Goal: Information Seeking & Learning: Learn about a topic

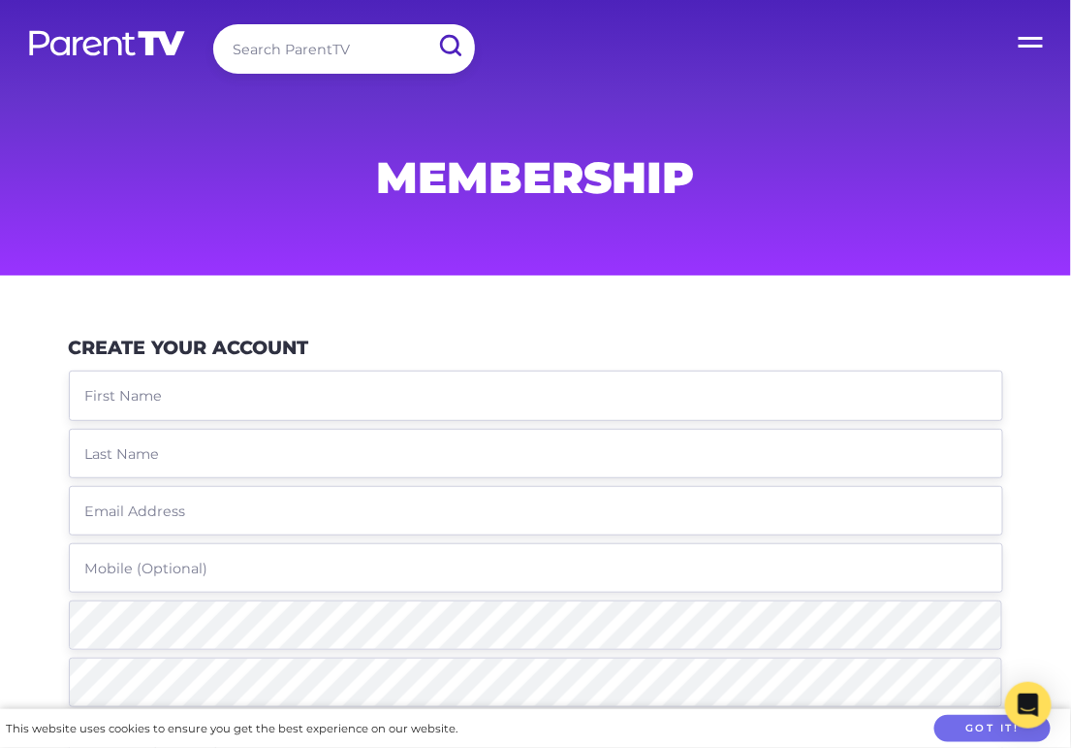
type input "amandabanks"
click at [1029, 28] on label "Open Menu" at bounding box center [1033, 39] width 78 height 78
click at [0, 0] on input "Open Menu" at bounding box center [0, 0] width 0 height 0
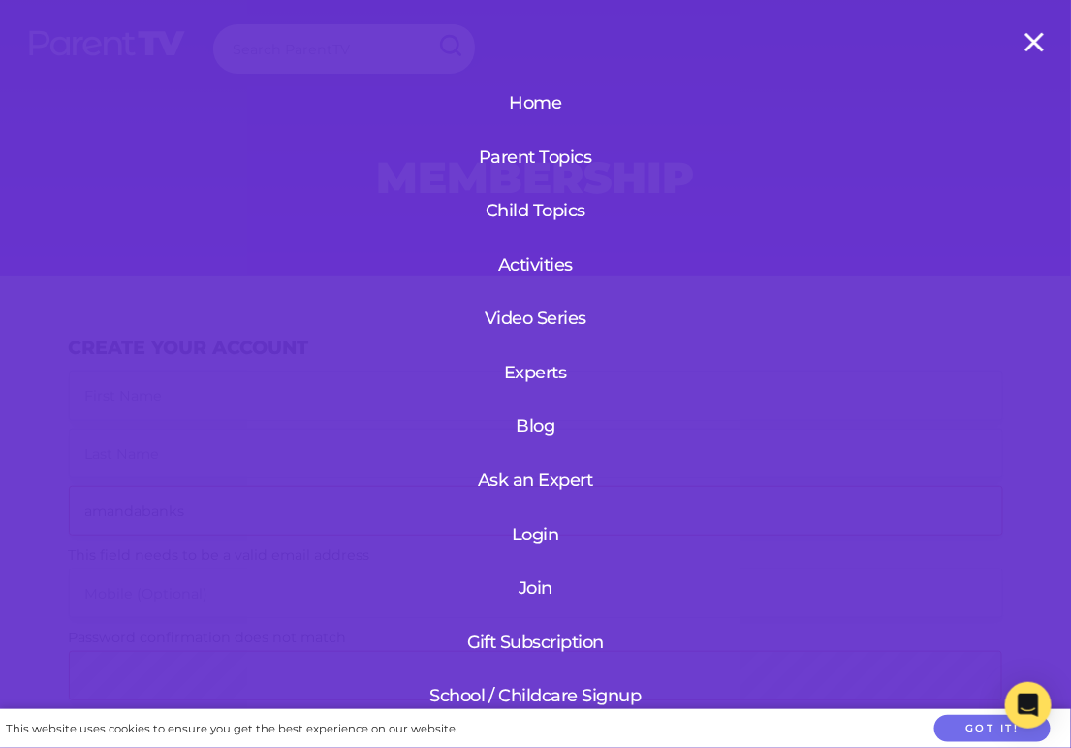
click at [531, 589] on link "Join" at bounding box center [536, 587] width 232 height 50
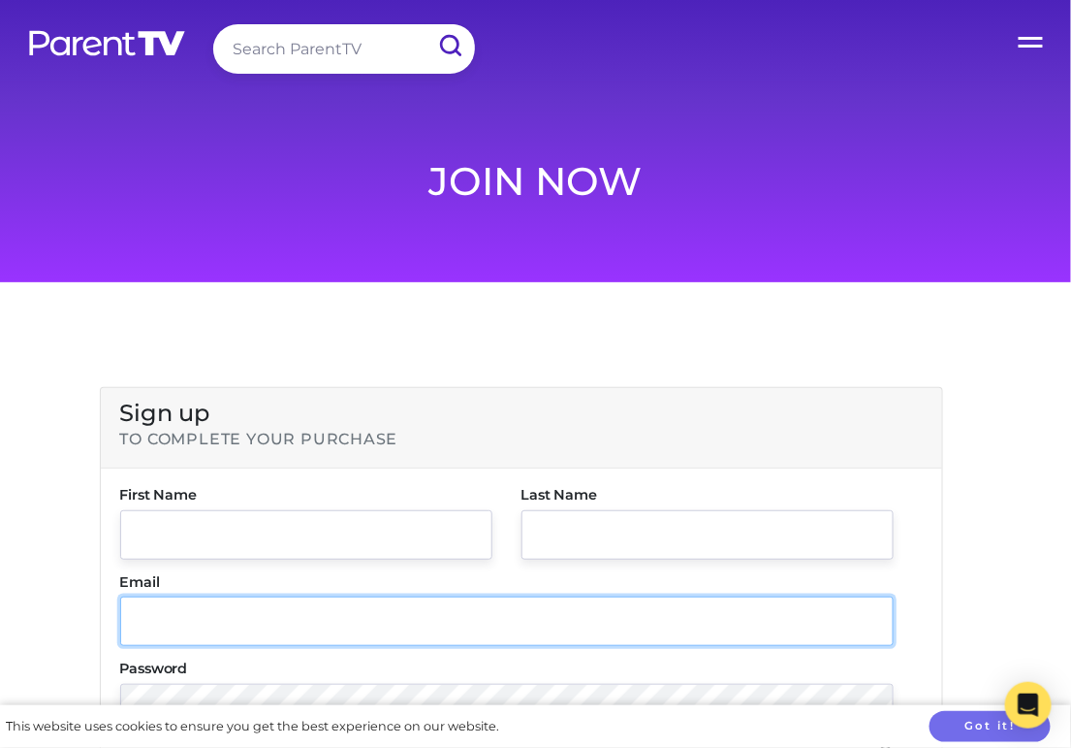
type input "amandabanks"
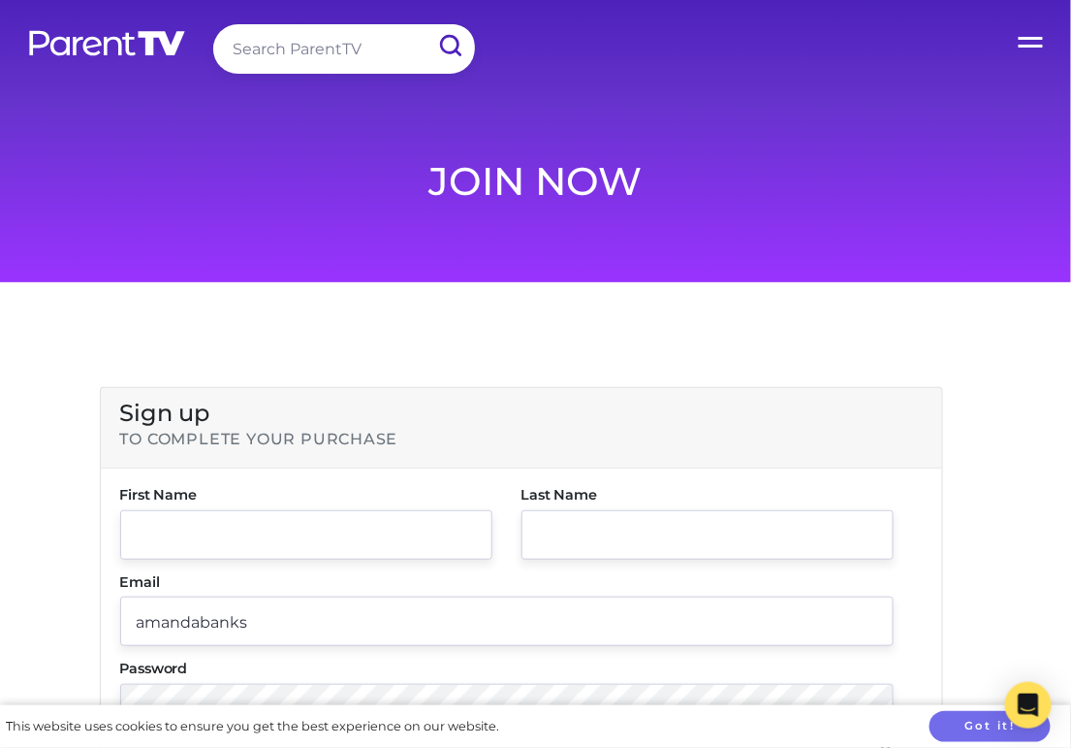
click at [1029, 39] on label "Open Menu" at bounding box center [1033, 39] width 78 height 78
click at [0, 0] on input "Open Menu" at bounding box center [0, 0] width 0 height 0
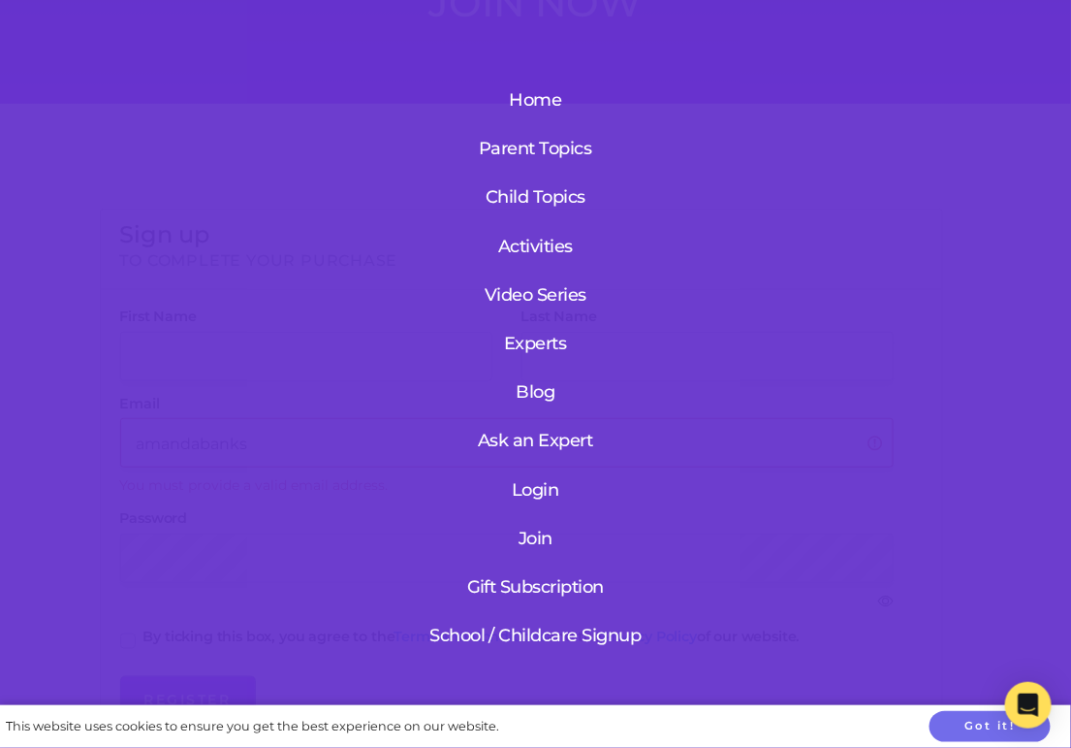
scroll to position [181, 0]
click at [541, 545] on link "Join" at bounding box center [536, 539] width 232 height 46
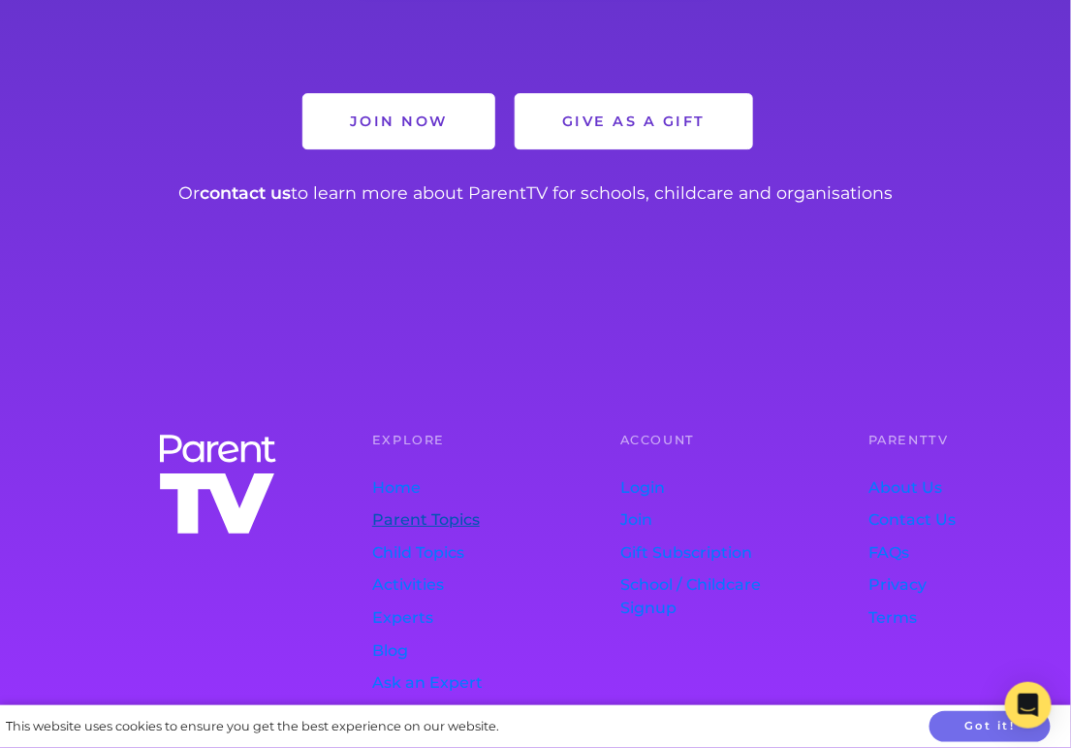
scroll to position [1606, 0]
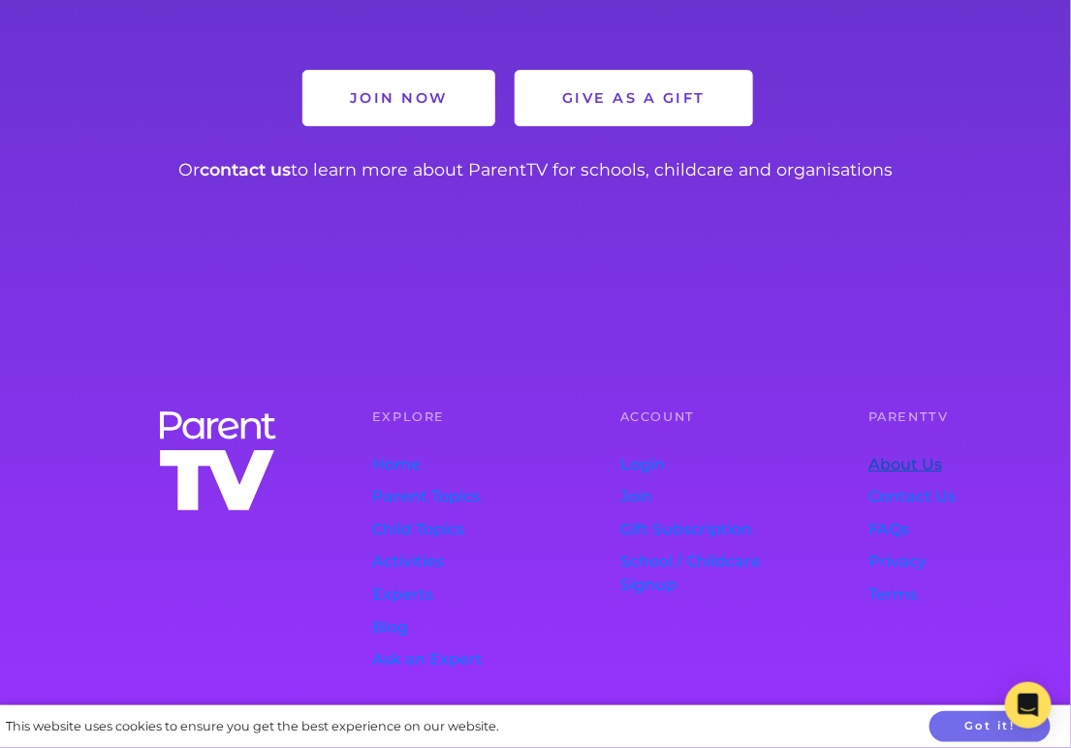
type input "amandabanks"
click at [935, 451] on link "About Us" at bounding box center [947, 464] width 156 height 33
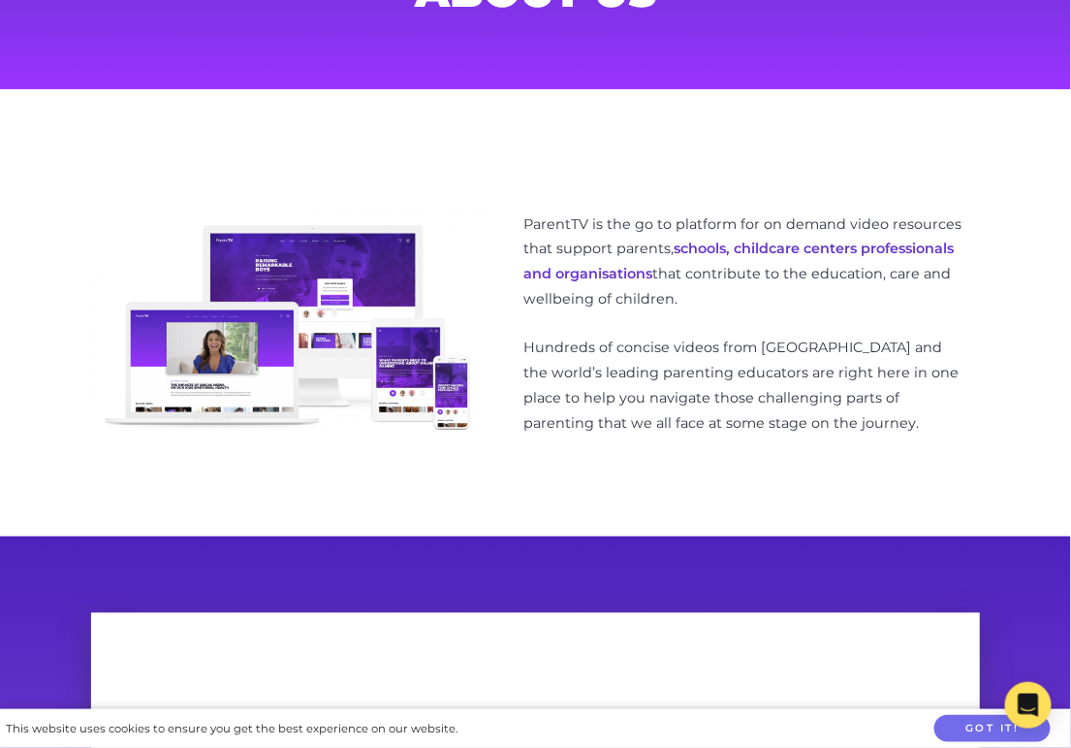
scroll to position [214, 0]
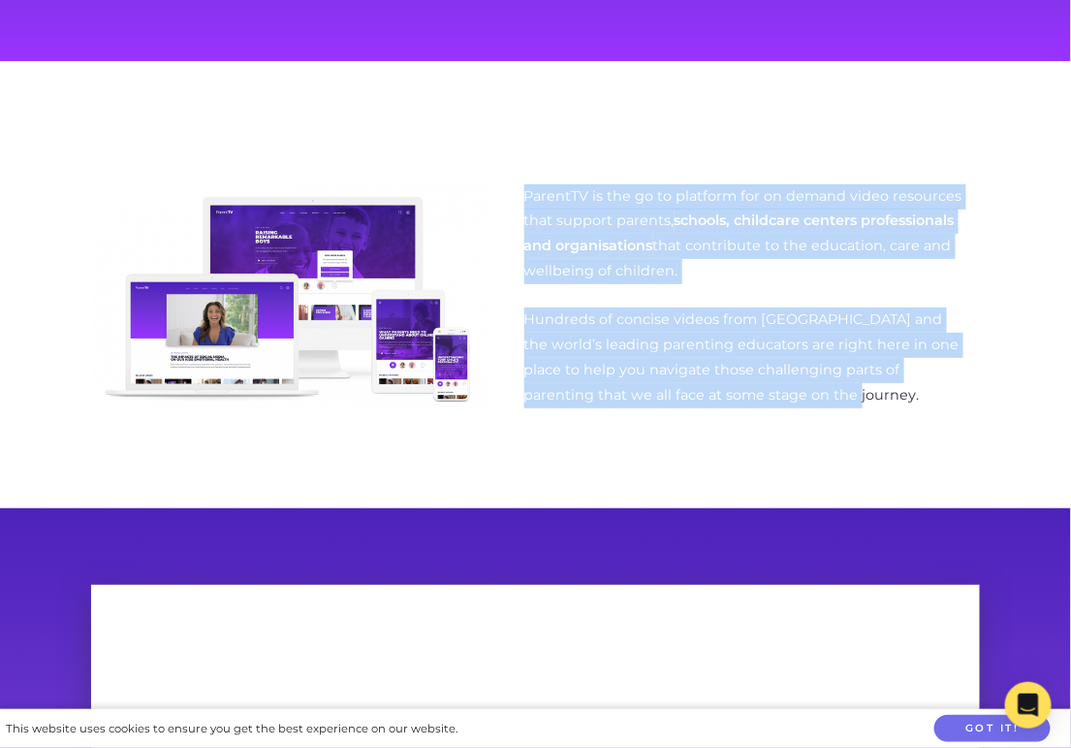
drag, startPoint x: 523, startPoint y: 318, endPoint x: 749, endPoint y: 413, distance: 245.1
click at [727, 411] on div "ParentTV is the go to platform for on demand video resources that support paren…" at bounding box center [535, 308] width 947 height 276
drag, startPoint x: 754, startPoint y: 412, endPoint x: 794, endPoint y: 410, distance: 39.8
click at [754, 412] on div "ParentTV is the go to platform for on demand video resources that support paren…" at bounding box center [747, 307] width 445 height 247
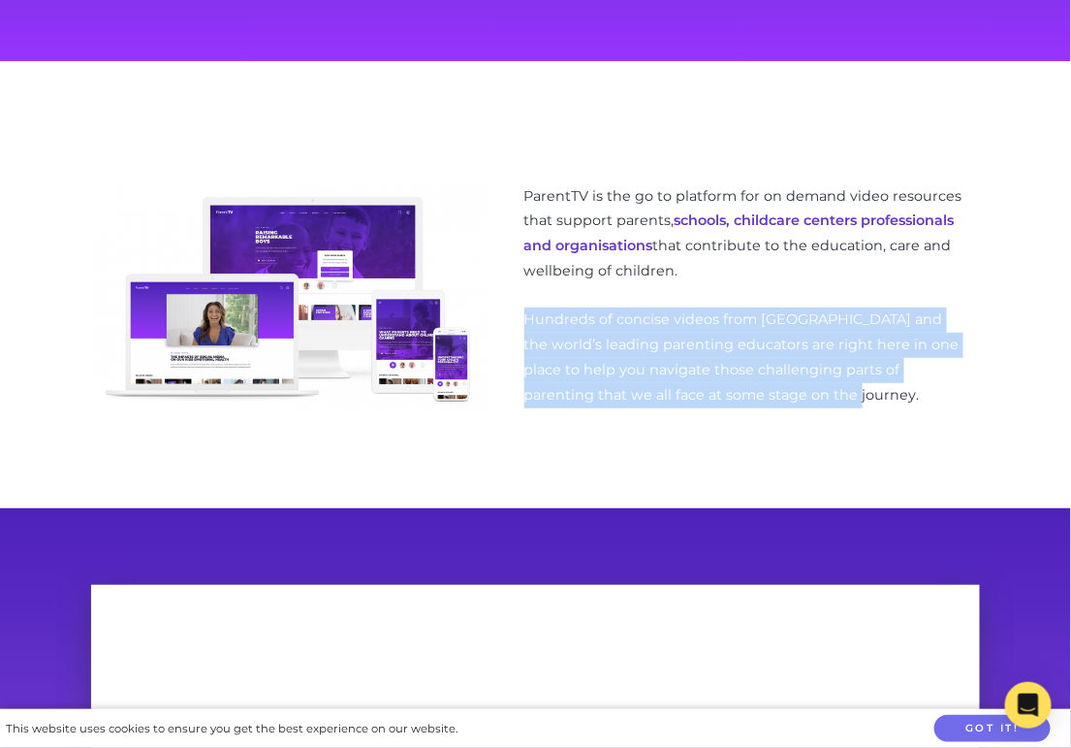
drag, startPoint x: 749, startPoint y: 409, endPoint x: 524, endPoint y: 326, distance: 239.9
click at [525, 326] on div "ParentTV is the go to platform for on demand video resources that support paren…" at bounding box center [747, 307] width 445 height 247
copy p "Hundreds of concise videos from Australia and the world’s leading parenting edu…"
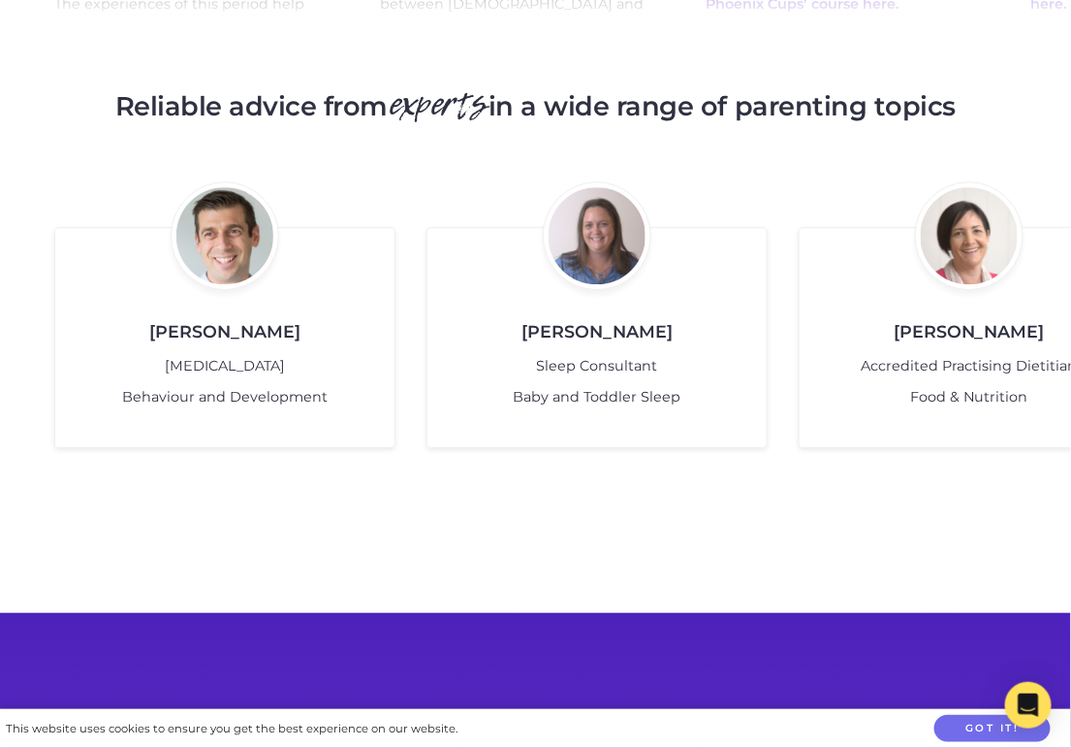
scroll to position [3923, 0]
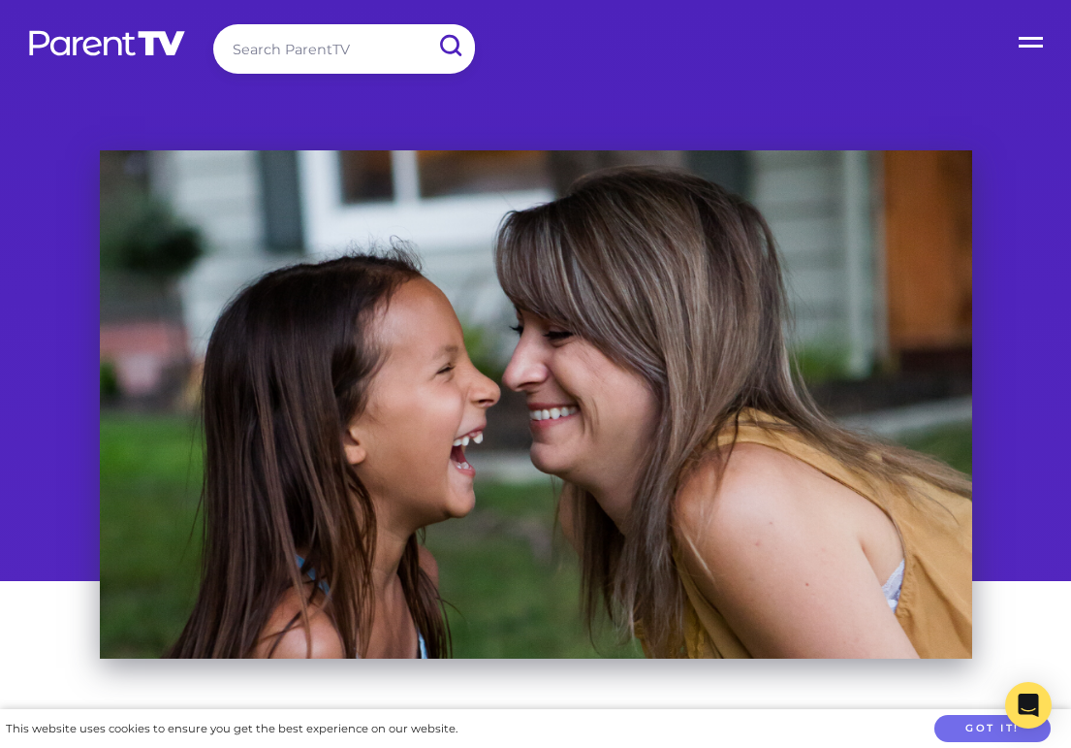
scroll to position [3660, 0]
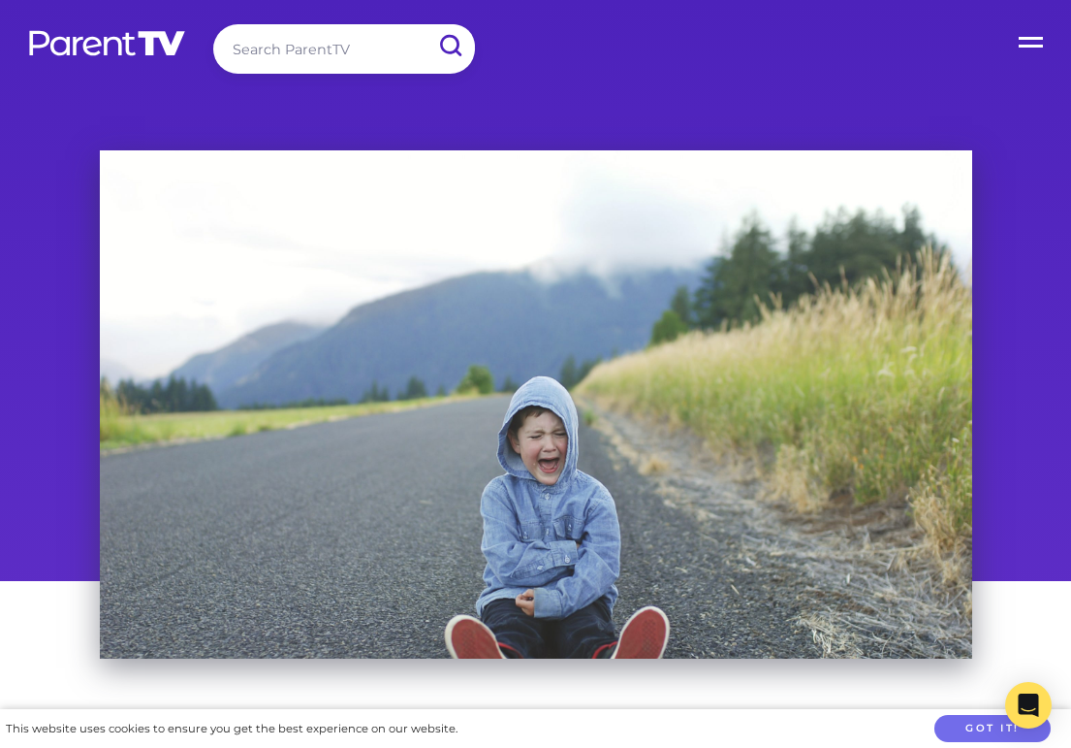
scroll to position [275, 0]
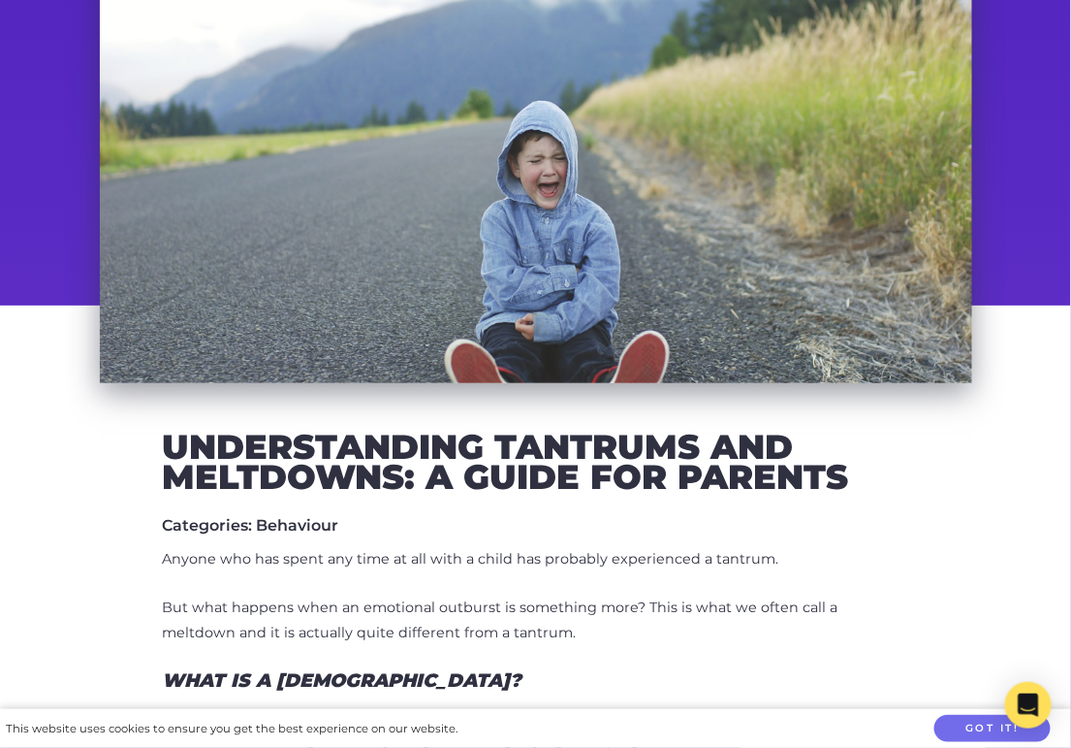
click at [418, 432] on h2 "Understanding Tantrums and Meltdowns: A Guide for Parents" at bounding box center [536, 462] width 747 height 61
click at [419, 432] on h2 "Understanding Tantrums and Meltdowns: A Guide for Parents" at bounding box center [536, 462] width 747 height 61
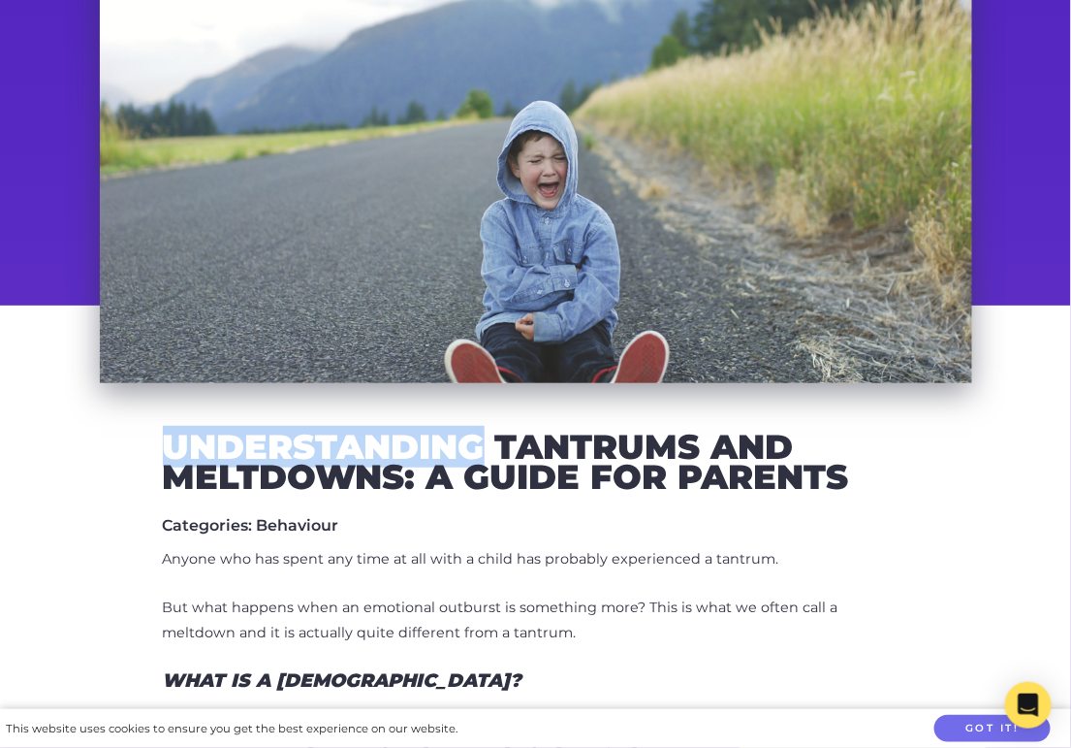
click at [418, 432] on h2 "Understanding Tantrums and Meltdowns: A Guide for Parents" at bounding box center [536, 462] width 747 height 61
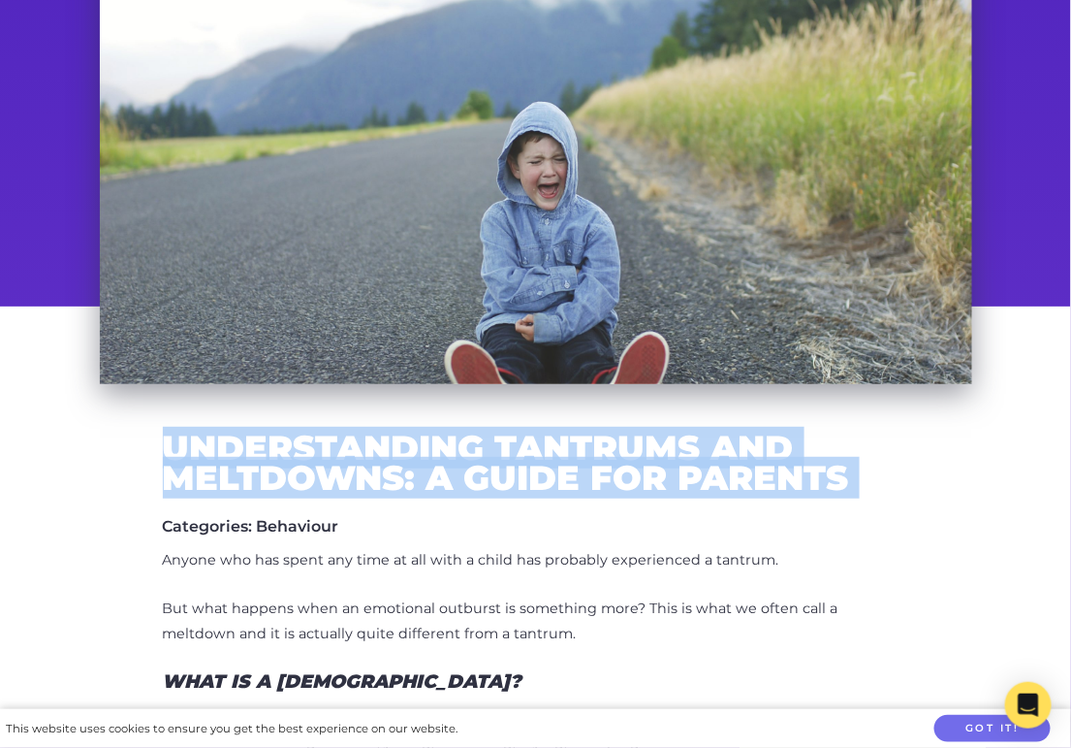
click at [418, 432] on h2 "Understanding Tantrums and Meltdowns: A Guide for Parents" at bounding box center [536, 462] width 747 height 61
copy div "Understanding Tantrums and Meltdowns: A Guide for Parents"
